Goal: Task Accomplishment & Management: Complete application form

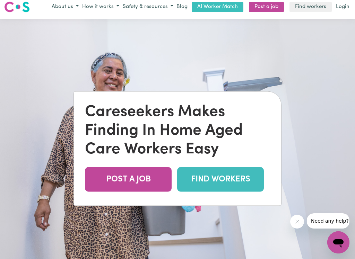
scroll to position [4, 0]
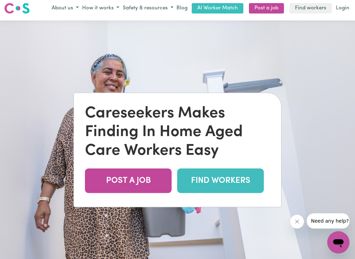
click at [135, 184] on link "POST A JOB" at bounding box center [128, 181] width 87 height 25
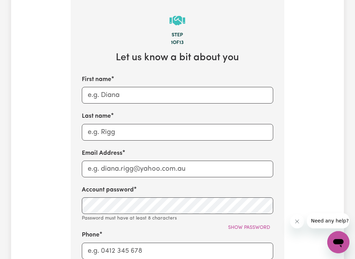
scroll to position [293, 0]
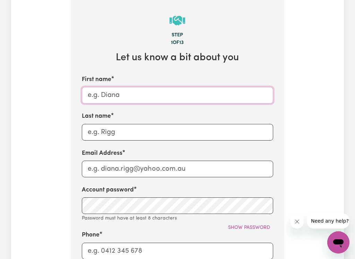
click at [135, 87] on input "First name" at bounding box center [177, 95] width 191 height 17
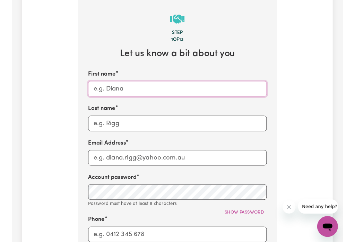
scroll to position [292, 0]
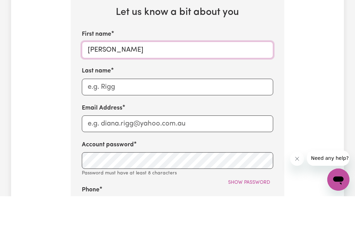
type input "Lydia"
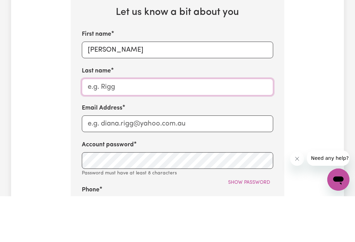
click at [94, 125] on input "Last name" at bounding box center [177, 133] width 191 height 17
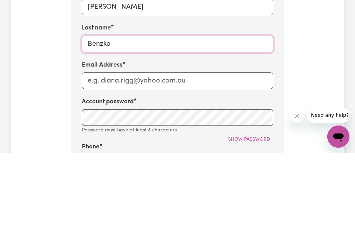
type input "Benzko"
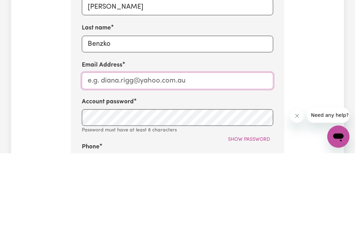
click at [93, 161] on input "Email Address" at bounding box center [177, 169] width 191 height 17
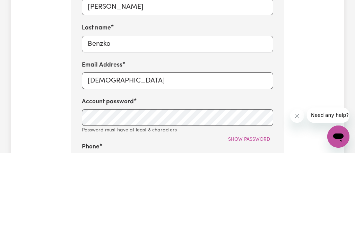
type input "Ladybenznt@gmail.com"
type input "0403190616"
type input "Surfers Paradise"
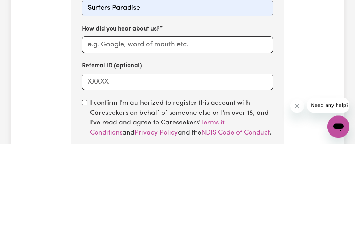
scroll to position [470, 0]
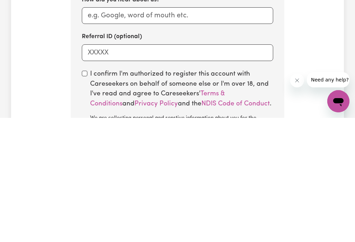
click at [87, 194] on div "I confirm I'm authorized to register this account with Careseekers on behalf of…" at bounding box center [177, 228] width 191 height 69
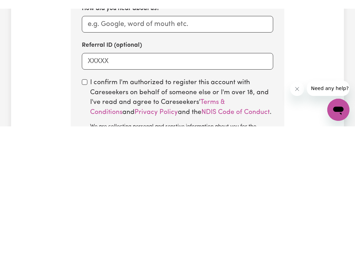
scroll to position [594, 0]
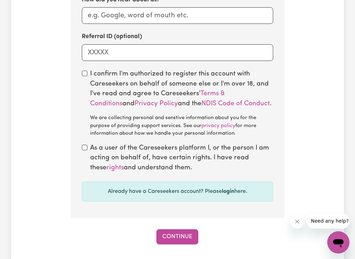
click at [86, 71] on input "checkbox" at bounding box center [85, 74] width 6 height 6
checkbox input "true"
click at [84, 145] on input "checkbox" at bounding box center [85, 148] width 6 height 6
checkbox input "true"
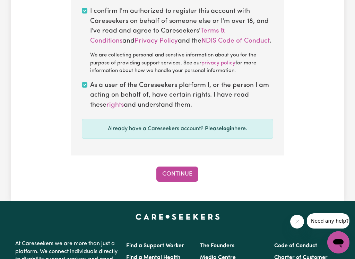
scroll to position [657, 0]
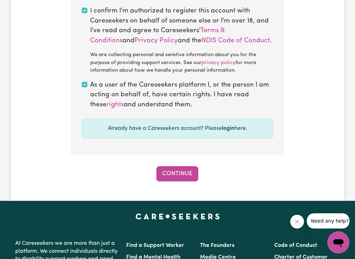
click at [179, 167] on button "Continue" at bounding box center [177, 174] width 42 height 15
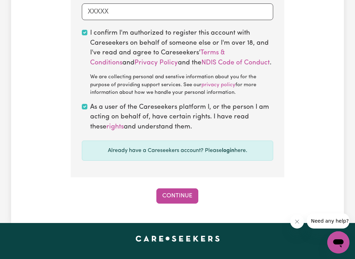
click at [177, 189] on button "Continue" at bounding box center [177, 196] width 42 height 15
click at [181, 189] on button "Continue" at bounding box center [177, 196] width 42 height 15
click at [180, 189] on button "Continue" at bounding box center [177, 196] width 42 height 15
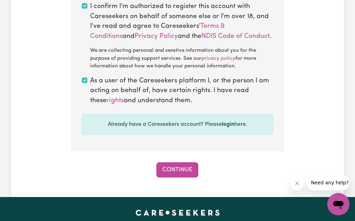
scroll to position [684, 0]
click at [248, 114] on div "Already have a Careseekers account? Please login here." at bounding box center [177, 124] width 191 height 20
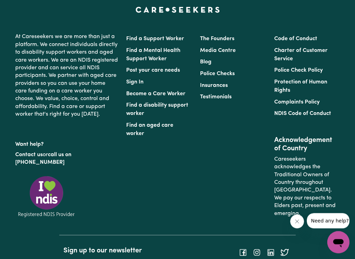
scroll to position [886, 0]
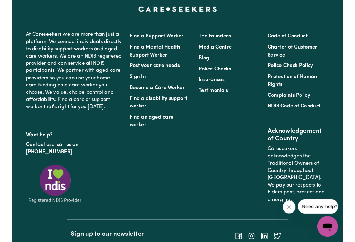
scroll to position [927, 0]
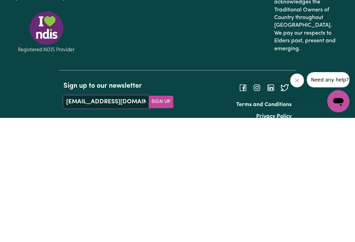
type input "ladybenznt@gmail.com"
click at [218, 220] on li "Terms and Conditions" at bounding box center [237, 229] width 110 height 12
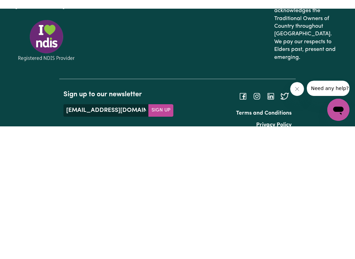
scroll to position [910, 0]
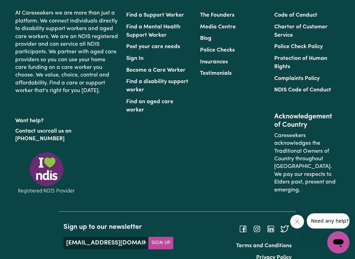
click at [163, 220] on button "Sign Up" at bounding box center [160, 243] width 25 height 12
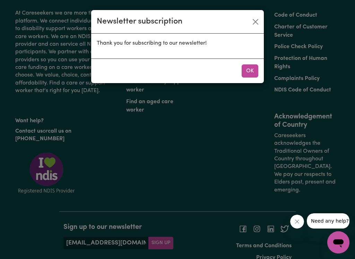
click at [164, 216] on div "Newsletter subscription Thank you for subscribing to our newsletter! OK" at bounding box center [177, 129] width 355 height 259
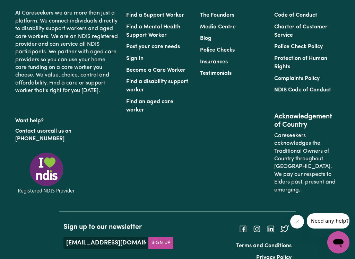
click at [166, 220] on button "Sign Up" at bounding box center [160, 243] width 25 height 12
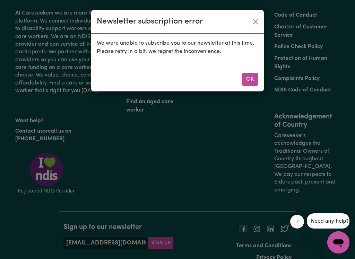
click at [252, 77] on button "OK" at bounding box center [250, 79] width 17 height 13
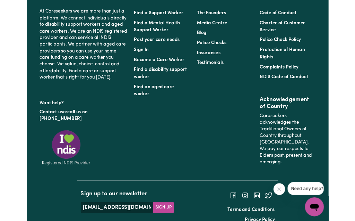
scroll to position [949, 0]
